Goal: Information Seeking & Learning: Check status

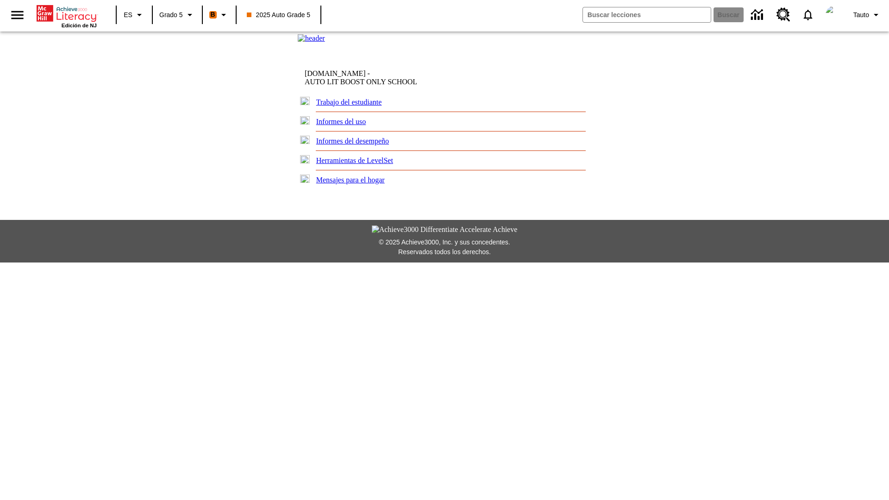
click at [361, 145] on link "Informes del desempeño" at bounding box center [352, 141] width 73 height 8
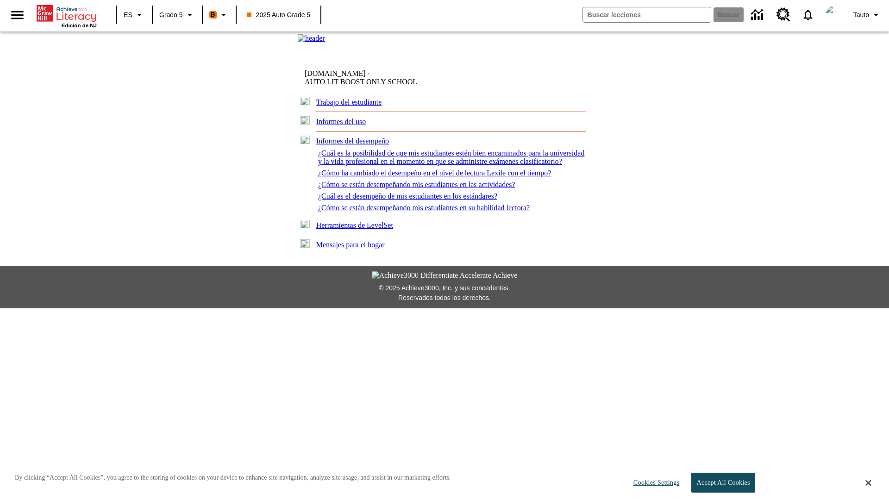
click at [431, 212] on link "¿Cómo se están desempeñando mis estudiantes en su habilidad lectora?" at bounding box center [424, 208] width 212 height 8
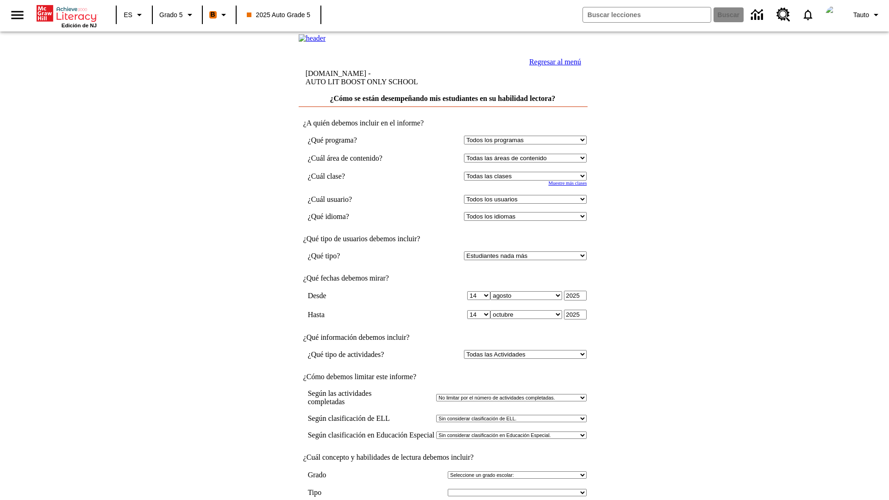
click at [527, 181] on select "Seleccionar una clase: Todas las clases 2025 Auto Grade 5 OL 2025 Auto Grade 6" at bounding box center [525, 176] width 123 height 9
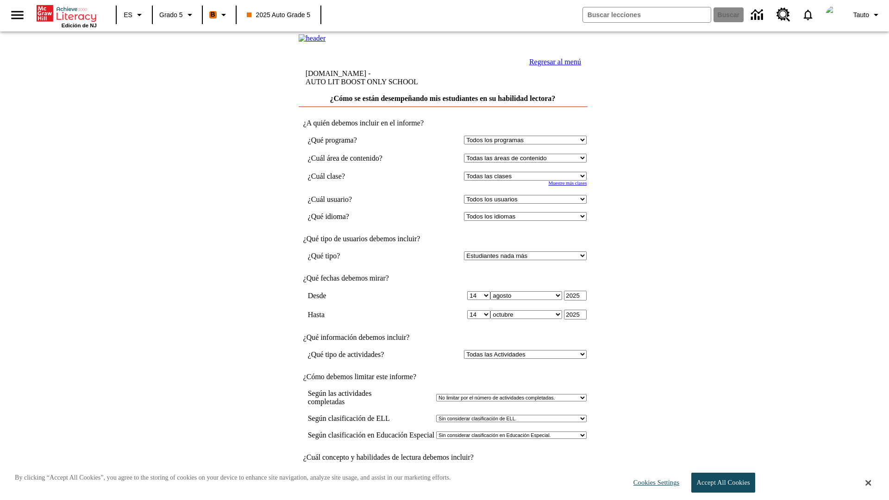
select select "11133131"
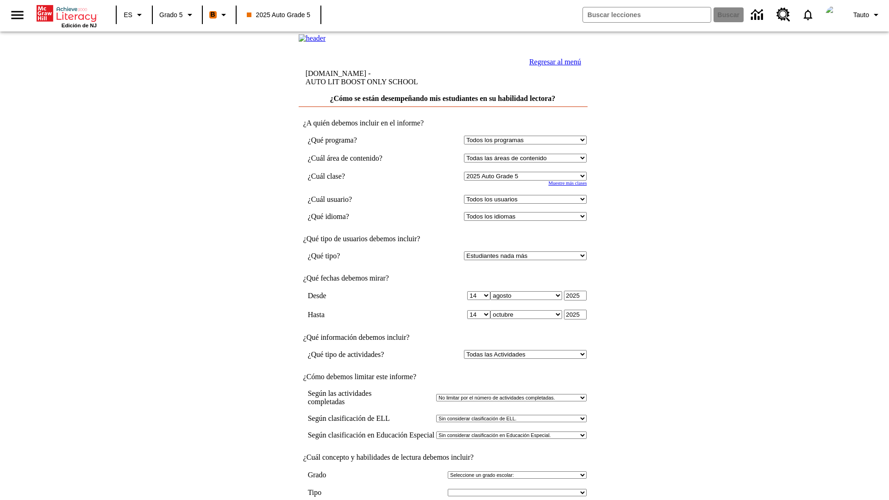
click at [527, 204] on select "Todos los usuarios Cat, Sautoen Cat, Sautoes Cat1, Sautoss Donotlogin, Sautoen …" at bounding box center [525, 199] width 123 height 9
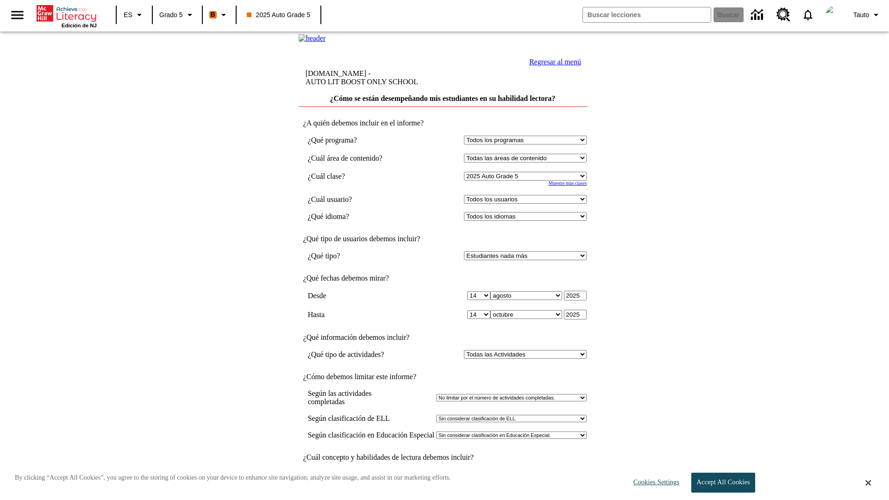
select select "21437107"
